Goal: Task Accomplishment & Management: Complete application form

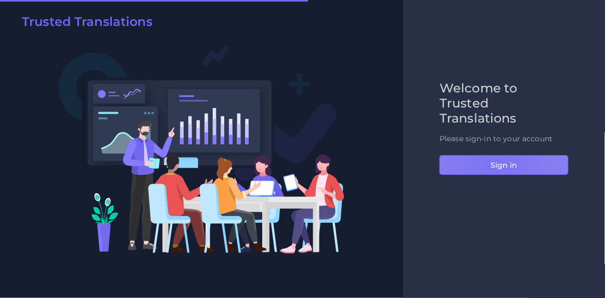
click at [493, 166] on button "Sign in" at bounding box center [503, 165] width 129 height 20
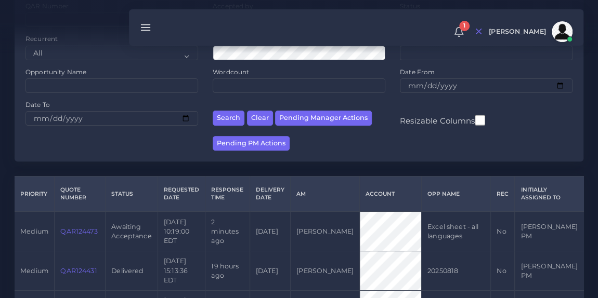
scroll to position [122, 0]
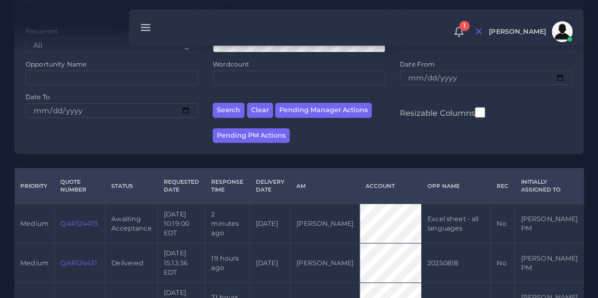
click at [78, 225] on link "QAR124473" at bounding box center [78, 224] width 37 height 8
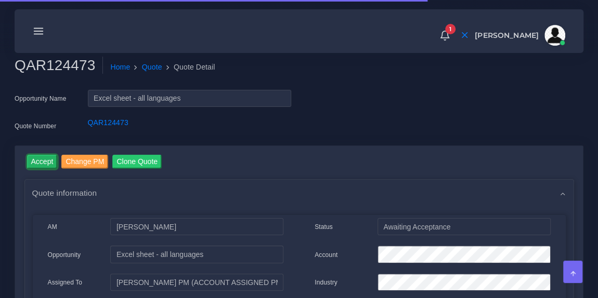
click at [41, 166] on input "Accept" at bounding box center [42, 162] width 31 height 14
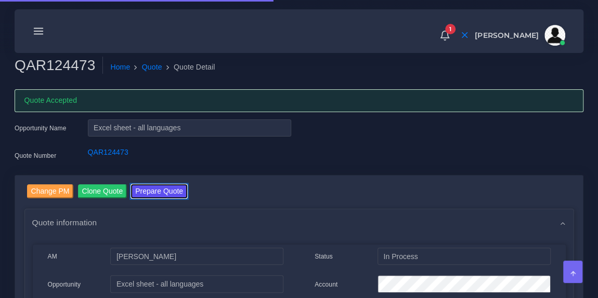
click at [175, 188] on button "Prepare Quote" at bounding box center [159, 192] width 56 height 14
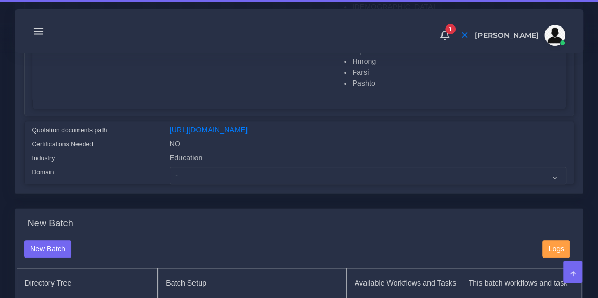
scroll to position [334, 0]
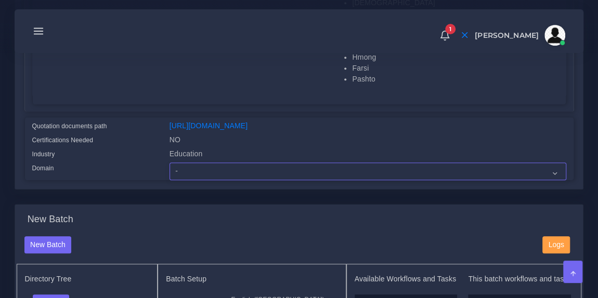
click at [237, 180] on select "- Advertising and Media Agriculture, Forestry and Fishing Architecture, Buildin…" at bounding box center [367, 172] width 397 height 18
select select "Education"
click at [169, 169] on select "- Advertising and Media Agriculture, Forestry and Fishing Architecture, Buildin…" at bounding box center [367, 172] width 397 height 18
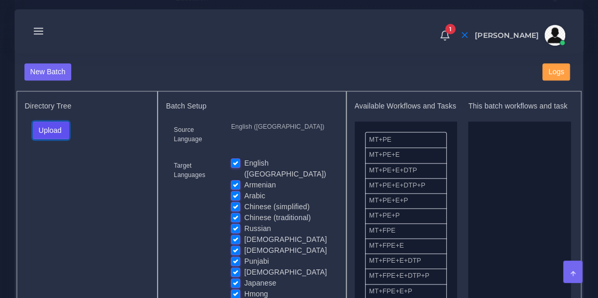
click at [64, 139] on button "Upload" at bounding box center [51, 131] width 37 height 18
click at [55, 174] on label "Files" at bounding box center [69, 169] width 72 height 13
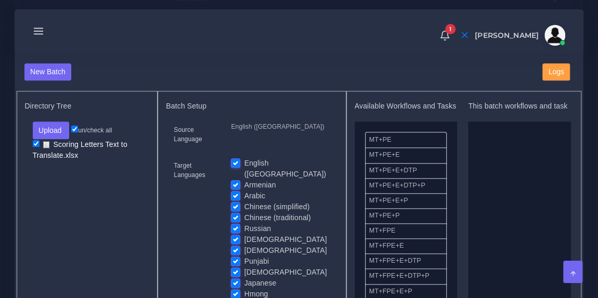
click at [244, 165] on label "English ([GEOGRAPHIC_DATA])" at bounding box center [287, 169] width 86 height 22
click at [238, 165] on input "English ([GEOGRAPHIC_DATA])" at bounding box center [235, 162] width 9 height 9
checkbox input "false"
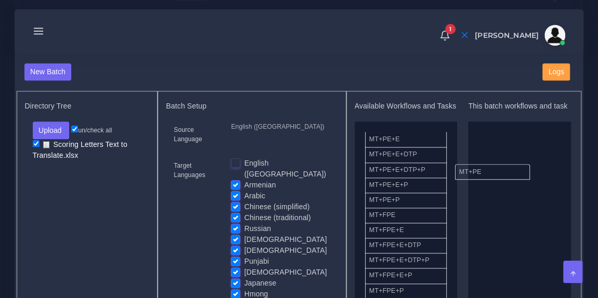
drag, startPoint x: 412, startPoint y: 154, endPoint x: 516, endPoint y: 181, distance: 107.4
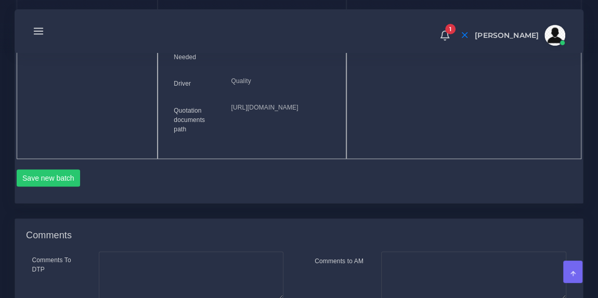
scroll to position [873, 0]
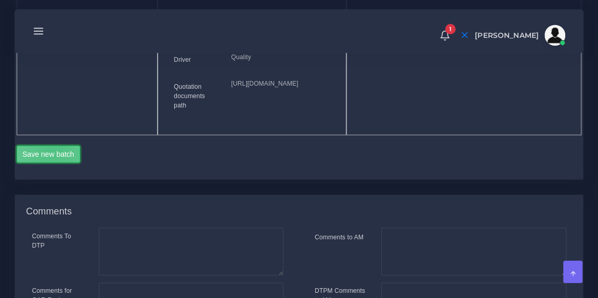
click at [54, 163] on button "Save new batch" at bounding box center [49, 155] width 64 height 18
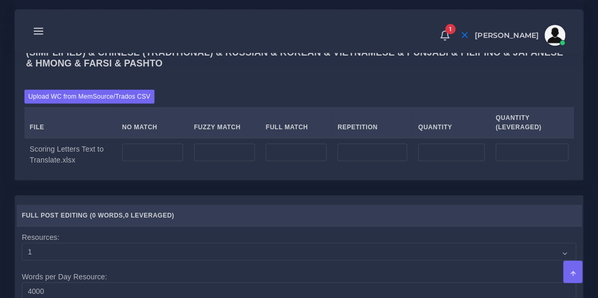
scroll to position [1070, 0]
click at [362, 161] on input "number" at bounding box center [372, 152] width 70 height 18
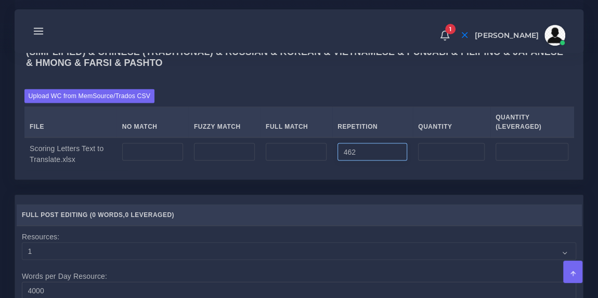
type input "462"
type input "115"
click at [155, 161] on input "number" at bounding box center [152, 152] width 61 height 18
type input "2013"
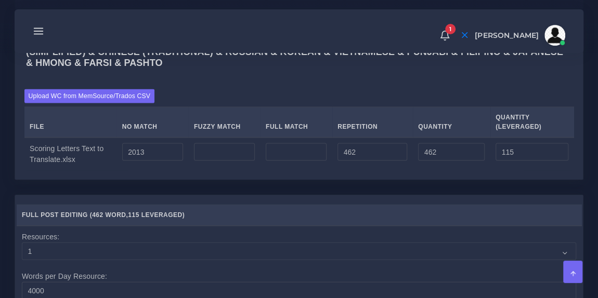
type input "2475"
type input "2128"
click at [215, 128] on div "Upload WC from MemSource/Trados CSV File No Match Fuzzy Match Full Match Repeti…" at bounding box center [298, 130] width 549 height 82
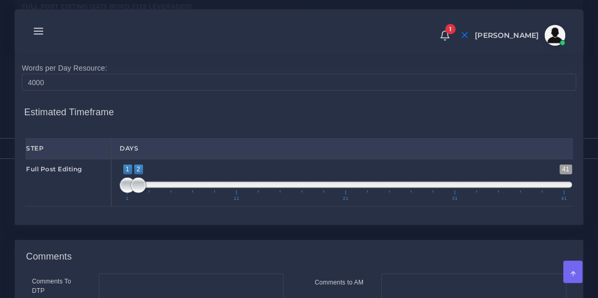
scroll to position [1289, 0]
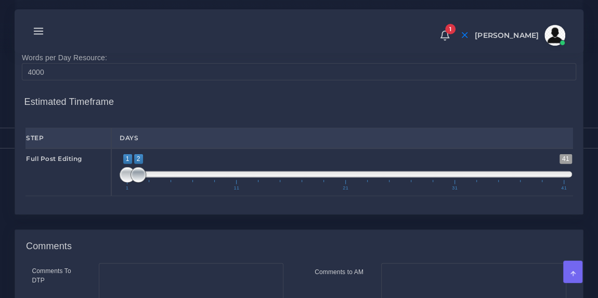
type input "1;4"
drag, startPoint x: 137, startPoint y: 211, endPoint x: 158, endPoint y: 214, distance: 20.5
click at [158, 183] on span at bounding box center [160, 175] width 16 height 16
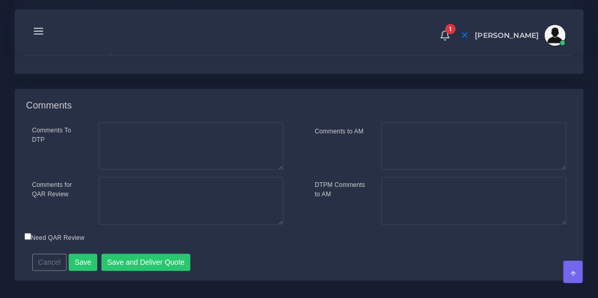
scroll to position [1436, 0]
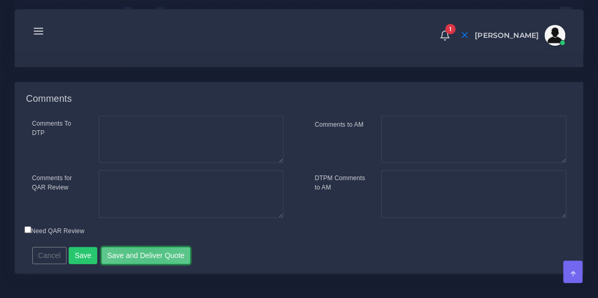
click at [145, 265] on button "Save and Deliver Quote" at bounding box center [145, 256] width 89 height 18
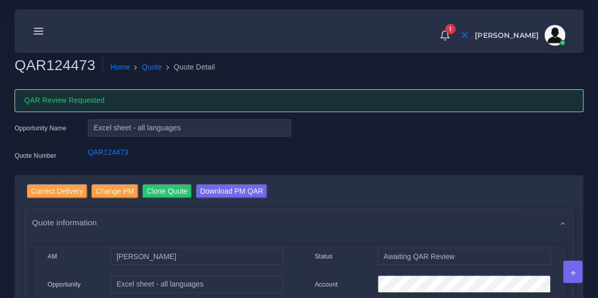
click at [41, 30] on icon at bounding box center [38, 30] width 11 height 11
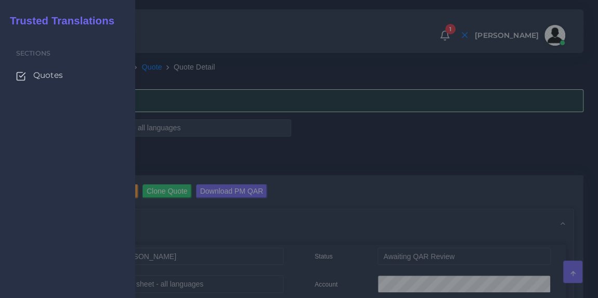
click at [42, 77] on span "Quotes" at bounding box center [48, 75] width 30 height 11
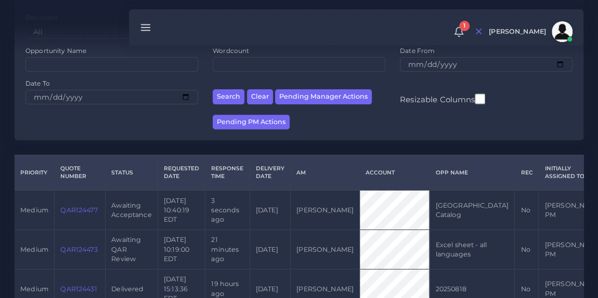
scroll to position [137, 0]
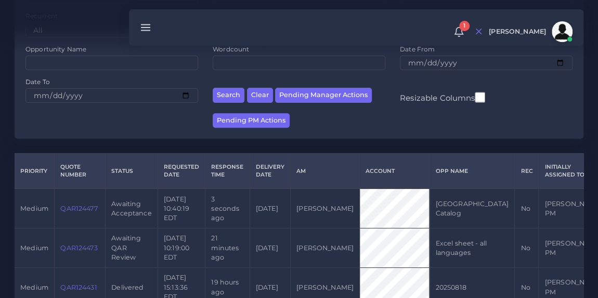
click at [81, 205] on link "QAR124477" at bounding box center [78, 209] width 37 height 8
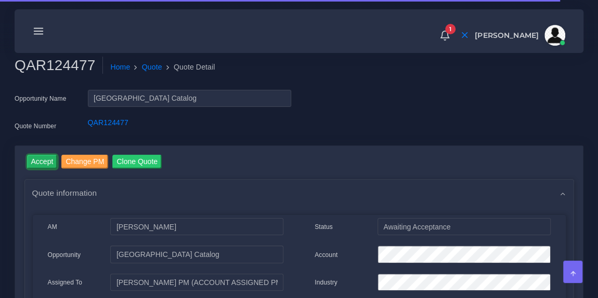
click at [46, 162] on input "Accept" at bounding box center [42, 162] width 31 height 14
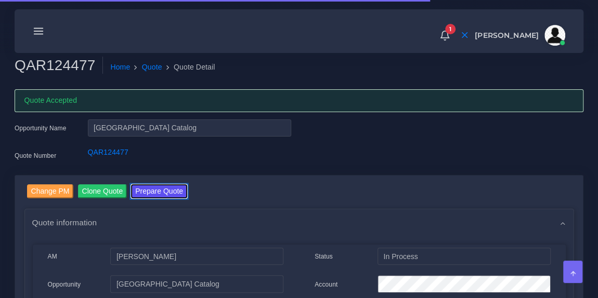
click at [168, 194] on button "Prepare Quote" at bounding box center [159, 192] width 56 height 14
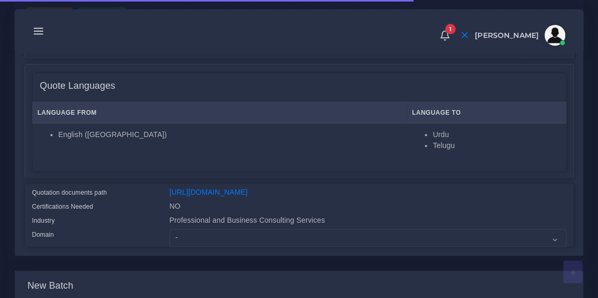
scroll to position [151, 0]
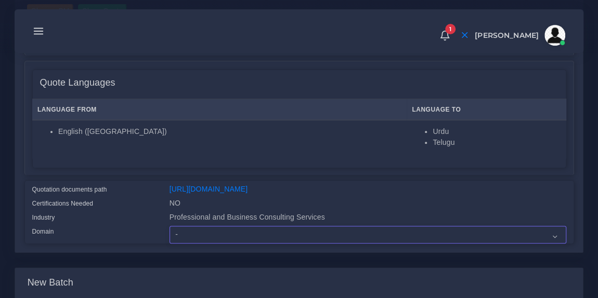
click at [212, 244] on select "- Advertising and Media Agriculture, Forestry and Fishing Architecture, Buildin…" at bounding box center [367, 235] width 397 height 18
select select "Professional and Business Consulting Services"
click at [169, 233] on select "- Advertising and Media Agriculture, Forestry and Fishing Architecture, Buildin…" at bounding box center [367, 235] width 397 height 18
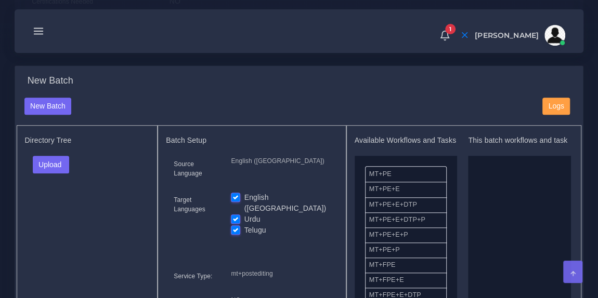
scroll to position [358, 0]
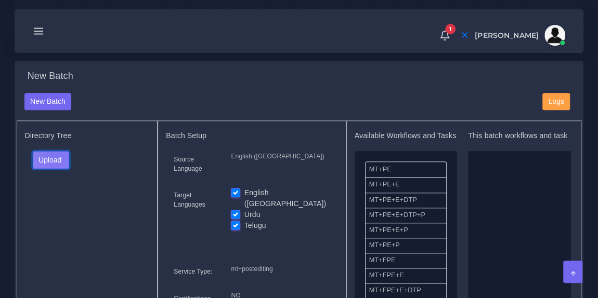
click at [54, 163] on button "Upload" at bounding box center [51, 160] width 37 height 18
click at [55, 205] on label "Files" at bounding box center [69, 198] width 72 height 13
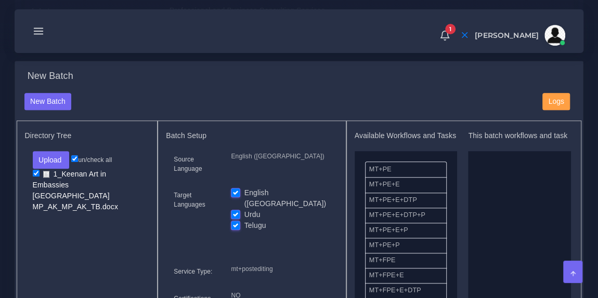
drag, startPoint x: 416, startPoint y: 184, endPoint x: 516, endPoint y: 200, distance: 101.1
click at [244, 194] on label "English ([GEOGRAPHIC_DATA])" at bounding box center [287, 199] width 86 height 22
click at [232, 194] on input "English ([GEOGRAPHIC_DATA])" at bounding box center [235, 192] width 9 height 9
checkbox input "false"
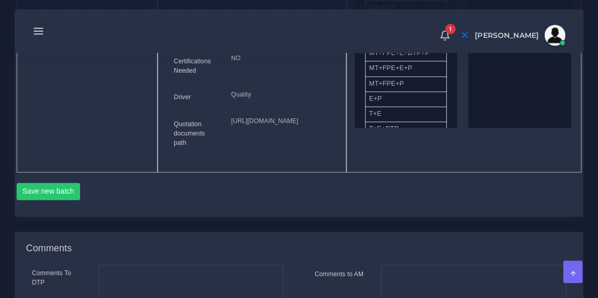
scroll to position [618, 0]
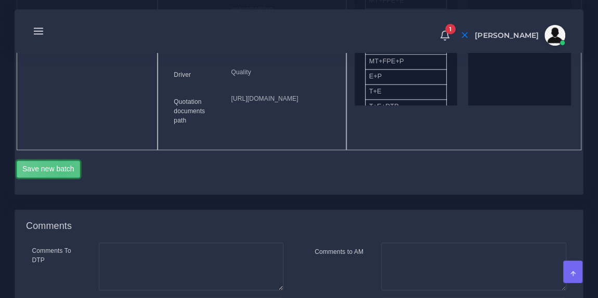
click at [62, 178] on button "Save new batch" at bounding box center [49, 170] width 64 height 18
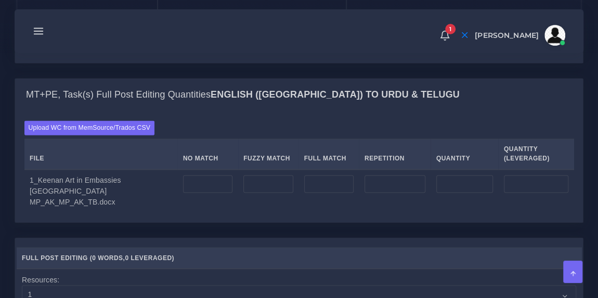
scroll to position [778, 0]
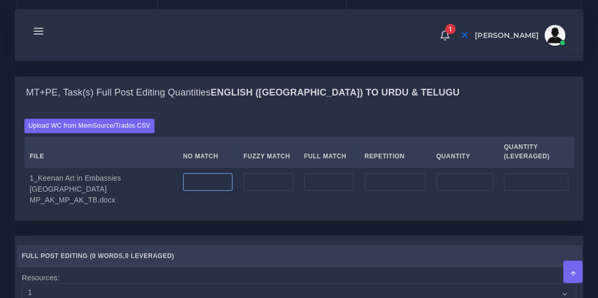
click at [192, 191] on input "number" at bounding box center [207, 182] width 49 height 18
type input "6177"
click at [390, 191] on input "number" at bounding box center [394, 182] width 61 height 18
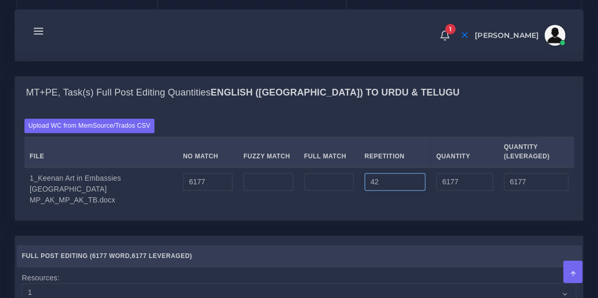
type input "42"
type input "6219"
type input "6187"
click at [364, 152] on div "Upload WC from MemSource/Trados CSV File No Match Fuzzy Match Full Match Repeti…" at bounding box center [299, 165] width 568 height 111
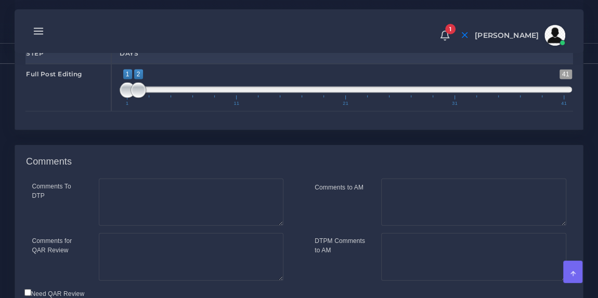
scroll to position [1122, 0]
drag, startPoint x: 135, startPoint y: 114, endPoint x: 180, endPoint y: 116, distance: 45.3
click at [180, 98] on span at bounding box center [182, 90] width 16 height 16
type input "1;5"
drag, startPoint x: 180, startPoint y: 116, endPoint x: 173, endPoint y: 116, distance: 7.3
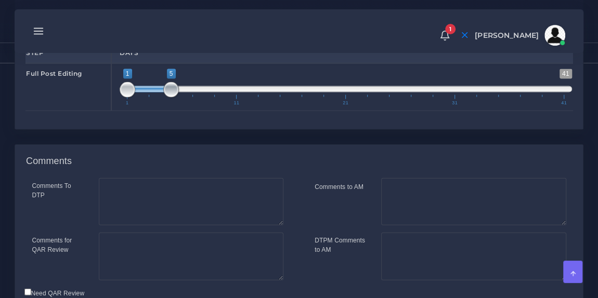
click at [173, 98] on span at bounding box center [171, 90] width 16 height 16
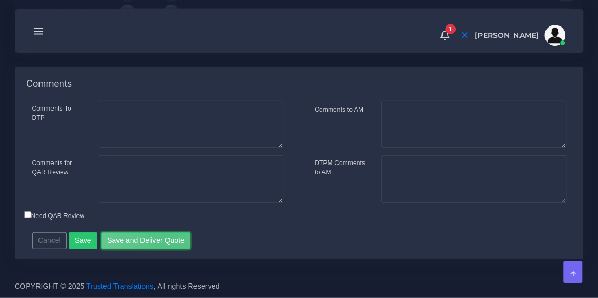
click at [164, 246] on button "Save and Deliver Quote" at bounding box center [145, 241] width 89 height 18
